Goal: Find specific page/section: Find specific page/section

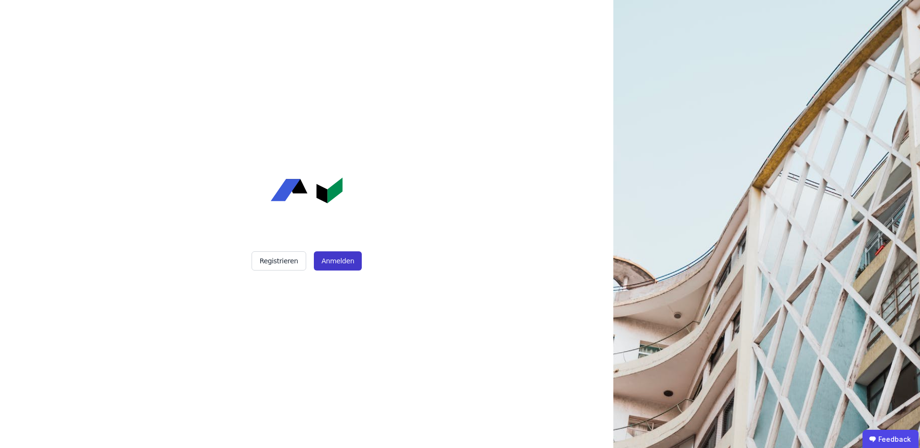
click at [334, 265] on button "Anmelden" at bounding box center [338, 260] width 48 height 19
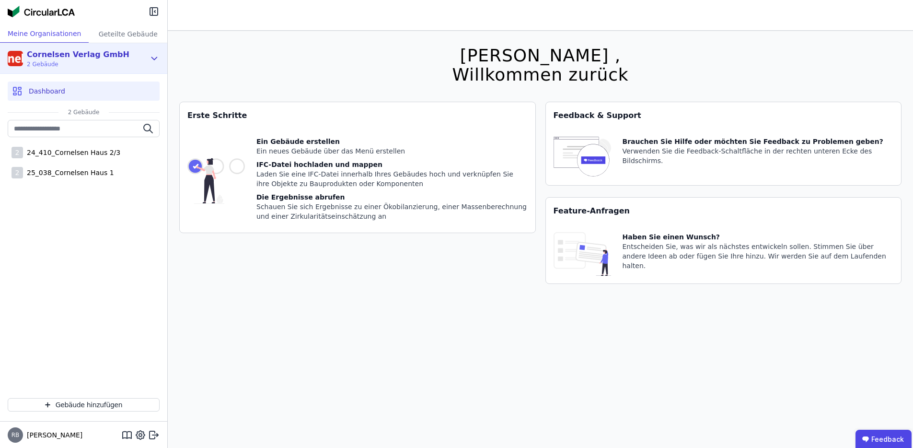
click at [138, 57] on div "Cornelsen Verlag GmbH 2 Gebäude" at bounding box center [77, 58] width 138 height 19
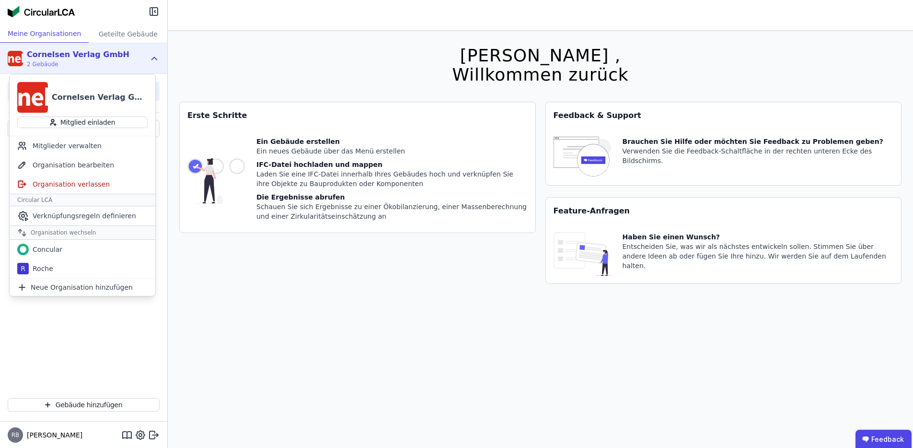
click at [138, 57] on div "Cornelsen Verlag GmbH 2 Gebäude" at bounding box center [77, 58] width 138 height 19
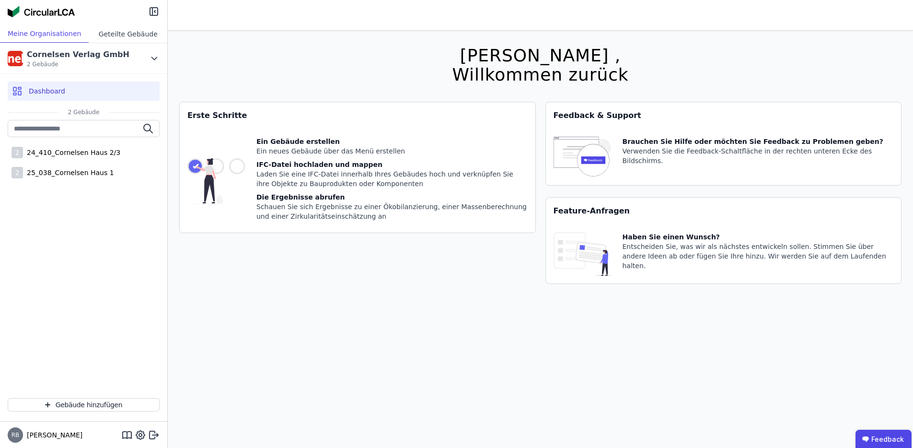
click at [114, 31] on div "Geteilte Gebäude" at bounding box center [128, 34] width 79 height 18
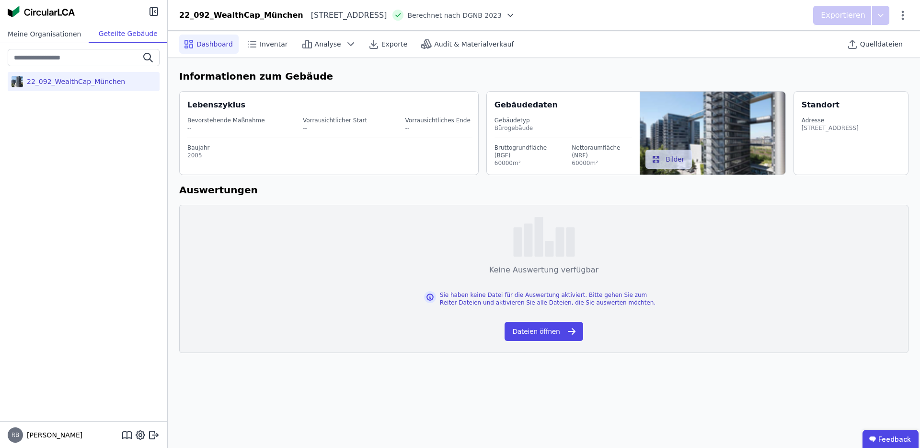
click at [48, 32] on div "Meine Organisationen" at bounding box center [44, 34] width 89 height 18
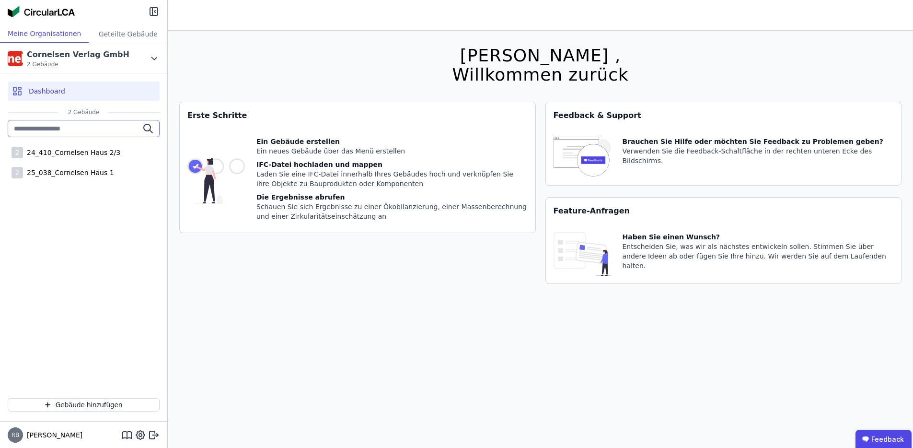
click at [41, 124] on input "text" at bounding box center [84, 128] width 152 height 17
type input "*"
click at [153, 15] on icon at bounding box center [154, 12] width 8 height 8
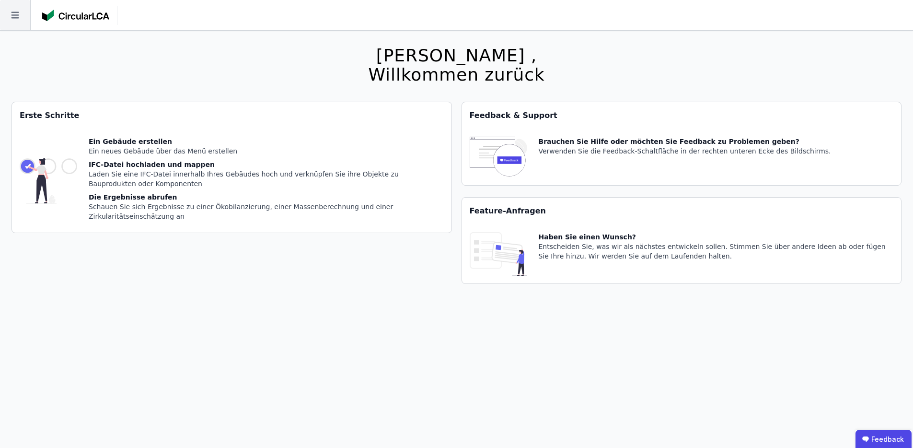
click at [16, 15] on icon at bounding box center [15, 15] width 8 height 7
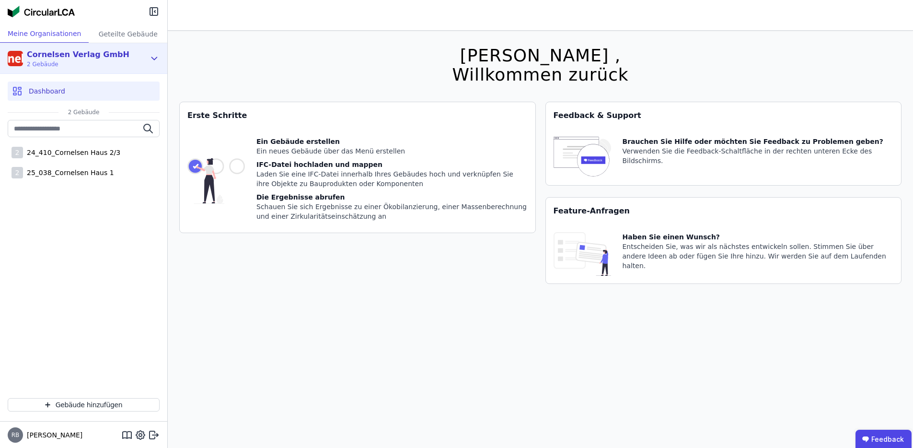
click at [25, 60] on div "Cornelsen Verlag GmbH 2 Gebäude" at bounding box center [76, 58] width 106 height 19
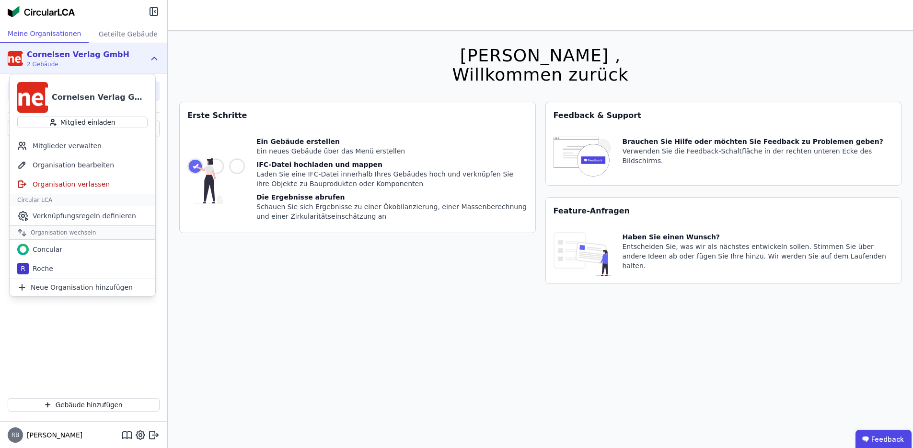
click at [25, 60] on div "Cornelsen Verlag GmbH 2 Gebäude" at bounding box center [76, 58] width 106 height 19
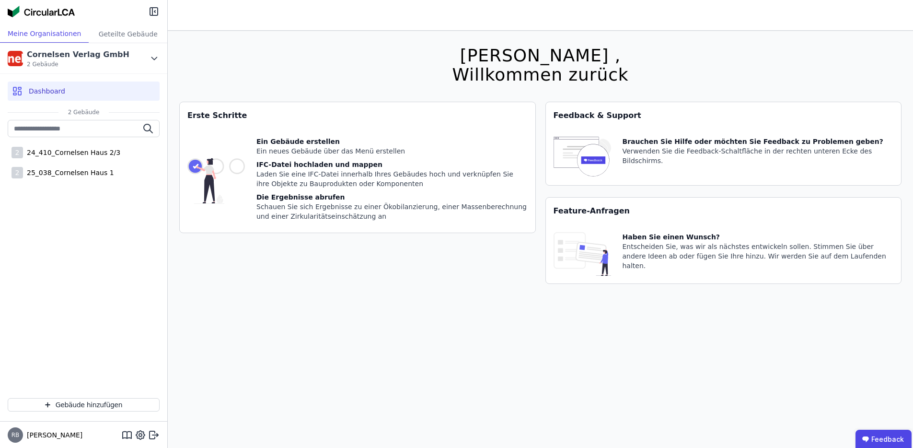
click at [12, 12] on img at bounding box center [41, 12] width 67 height 12
click at [151, 437] on icon at bounding box center [154, 435] width 12 height 12
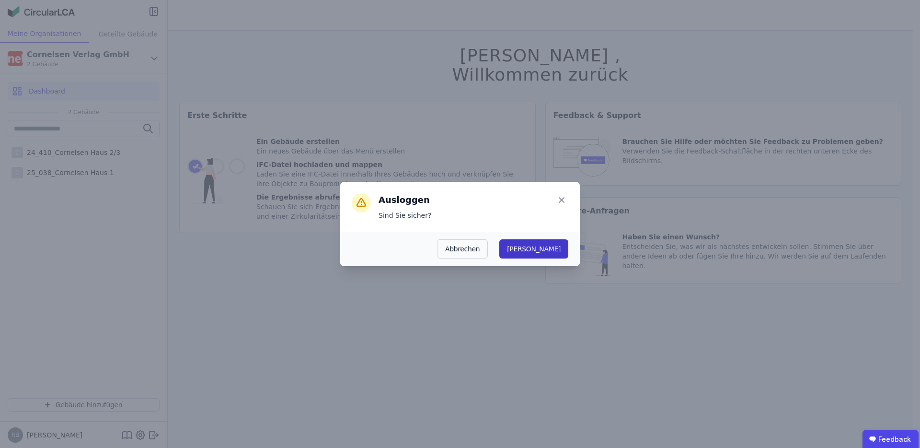
click at [564, 248] on button "Ja" at bounding box center [533, 248] width 69 height 19
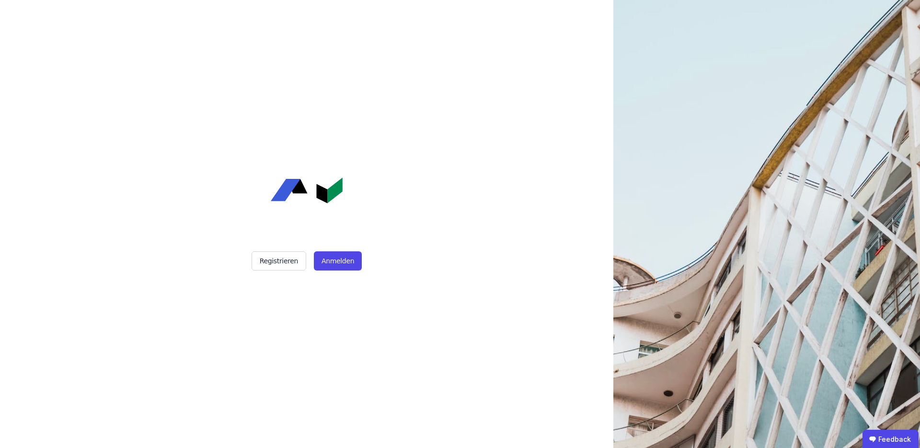
drag, startPoint x: 275, startPoint y: 262, endPoint x: 225, endPoint y: 198, distance: 81.0
click at [225, 198] on div "Registrieren Anmelden" at bounding box center [307, 224] width 240 height 448
click at [252, 300] on div "Registrieren Anmelden" at bounding box center [307, 224] width 240 height 448
click at [344, 262] on button "Anmelden" at bounding box center [338, 260] width 48 height 19
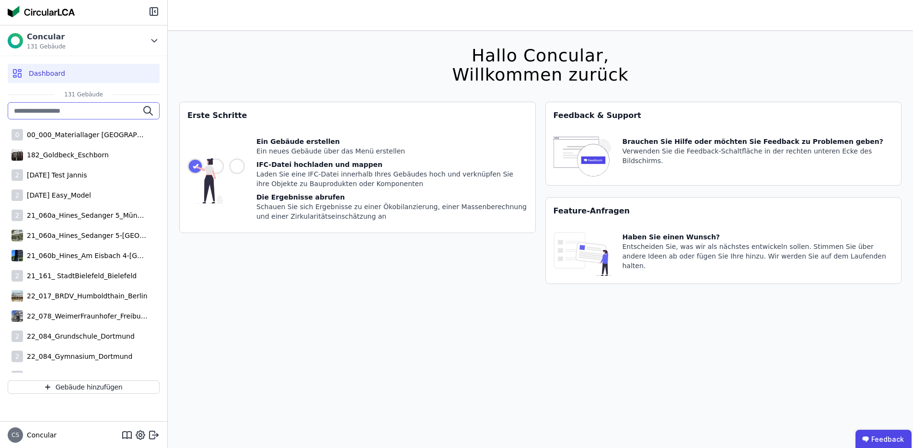
click at [36, 113] on input "text" at bounding box center [84, 110] width 152 height 17
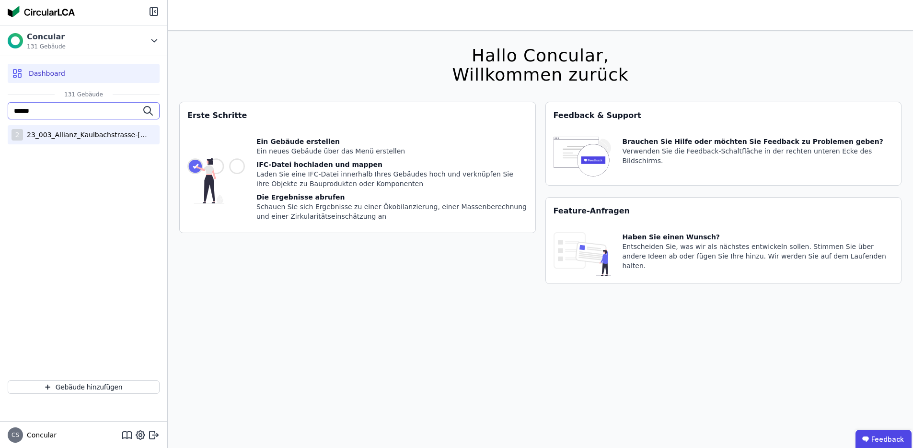
type input "******"
click at [58, 142] on div "2 23_003_Allianz_Kaulbachstrasse-München" at bounding box center [84, 134] width 152 height 19
